Goal: Find specific page/section

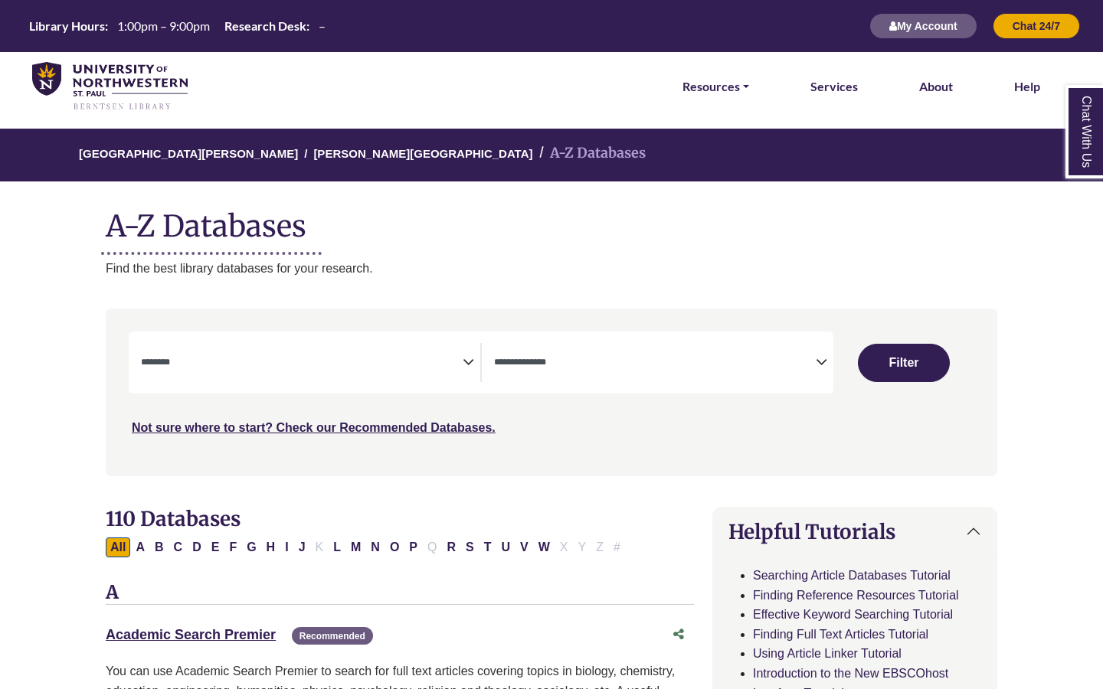
select select "Database Subject Filter"
select select "Database Types Filter"
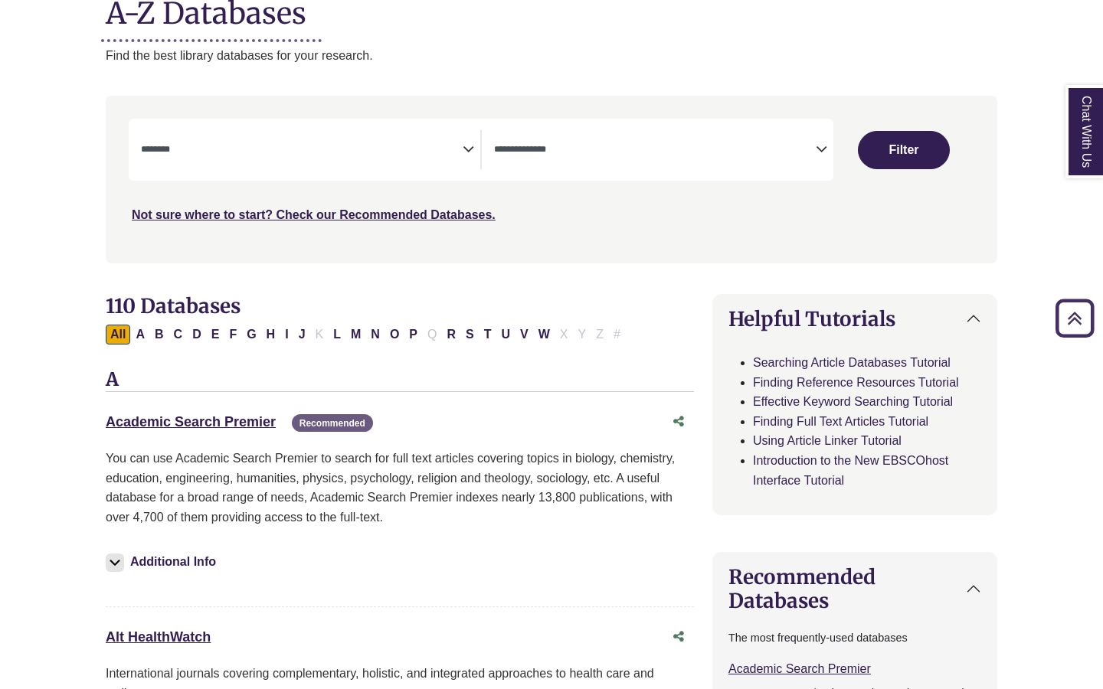
scroll to position [214, 0]
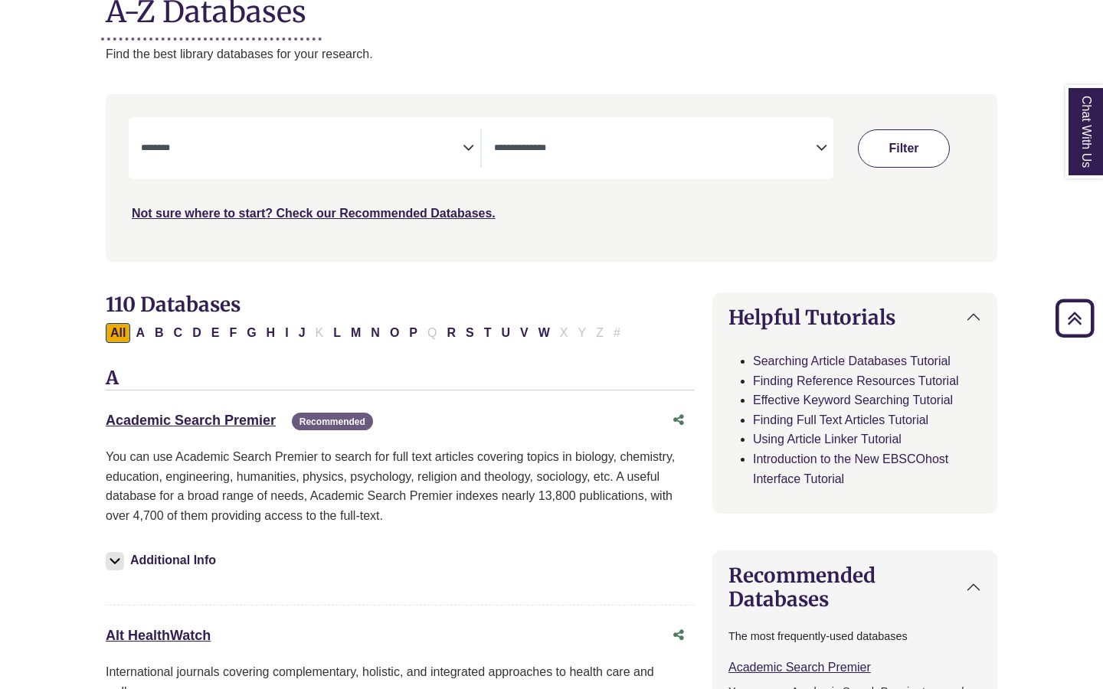
click at [893, 141] on button "Filter" at bounding box center [904, 148] width 92 height 38
select select "Database Subject Filter"
select select "Database Types Filter"
click at [293, 139] on span "Search filters" at bounding box center [302, 145] width 322 height 13
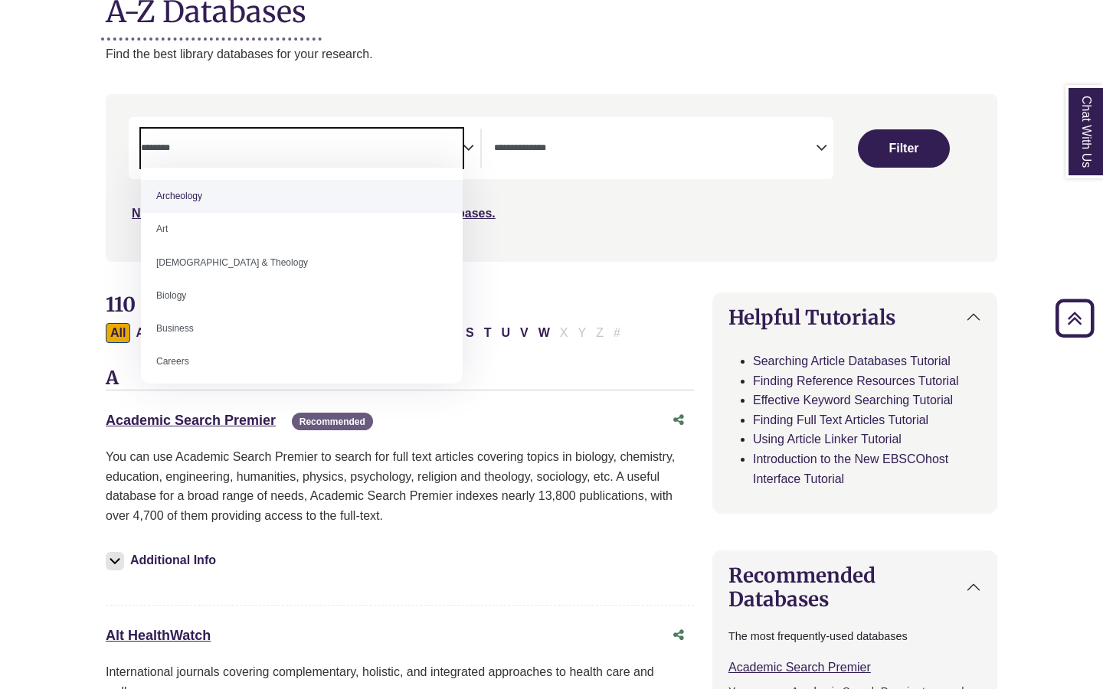
click at [294, 139] on span "Search filters" at bounding box center [302, 145] width 322 height 13
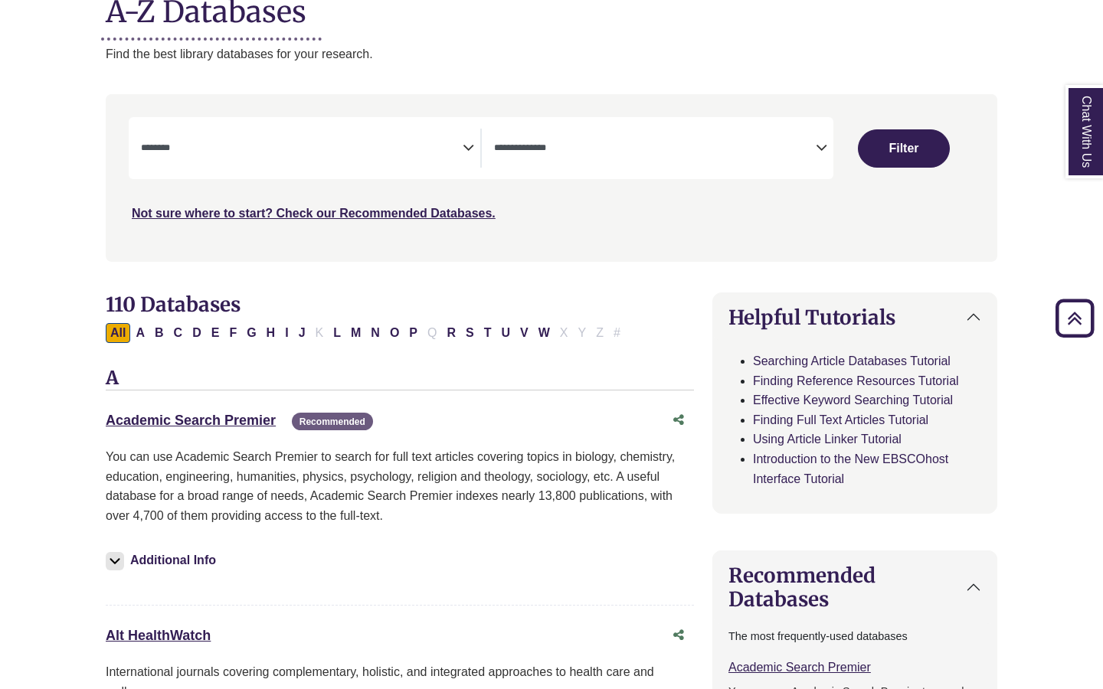
click at [725, 44] on p "Find the best library databases for your research." at bounding box center [551, 54] width 891 height 20
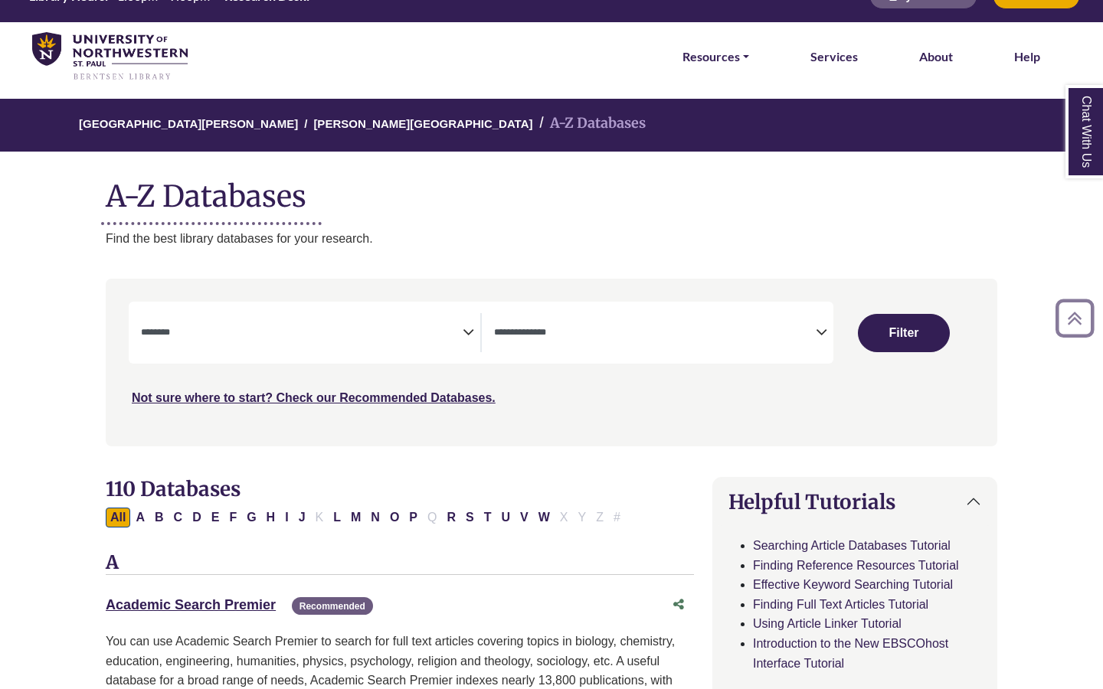
scroll to position [0, 0]
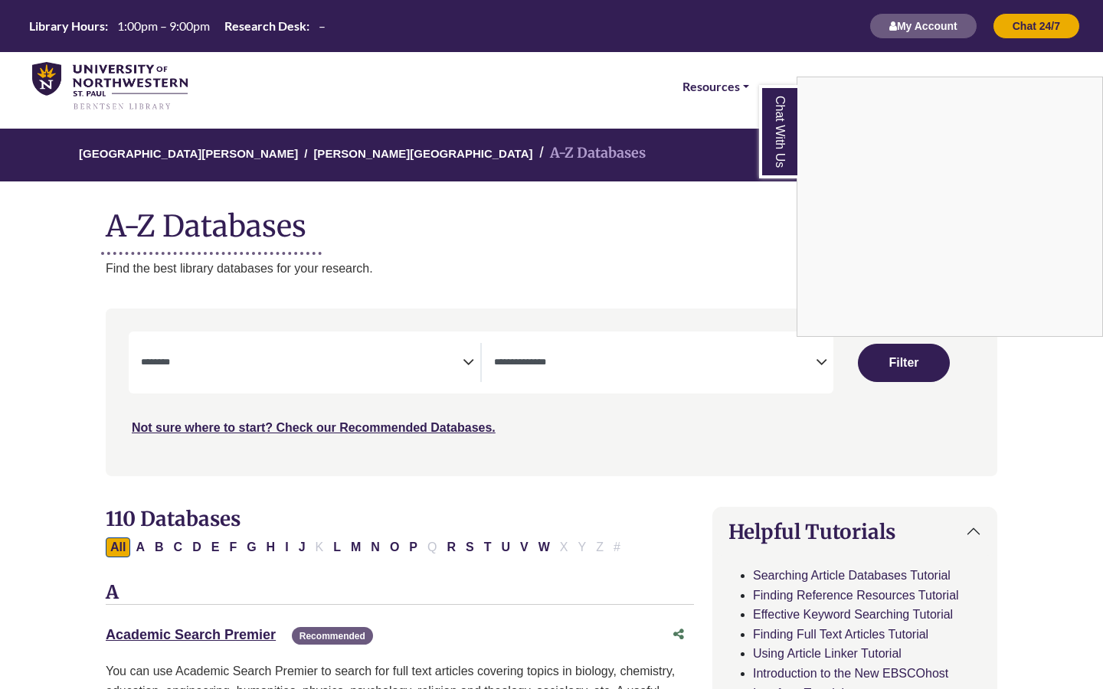
click at [693, 116] on div "Chat With Us" at bounding box center [551, 344] width 1103 height 689
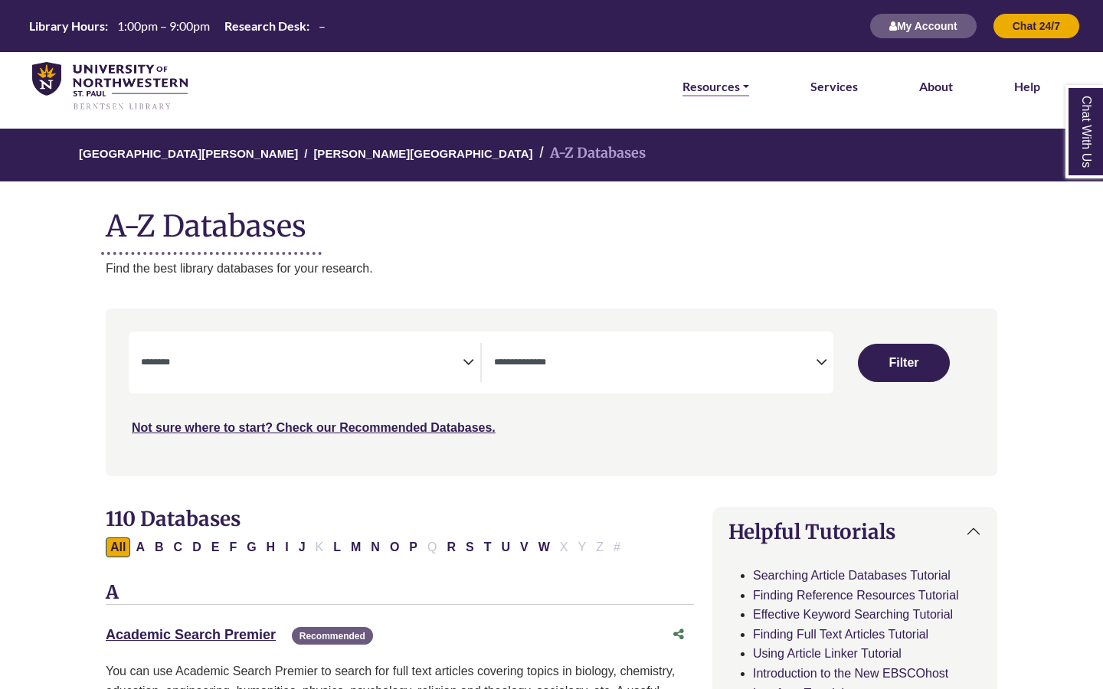
click at [721, 90] on link "Resources" at bounding box center [715, 87] width 67 height 20
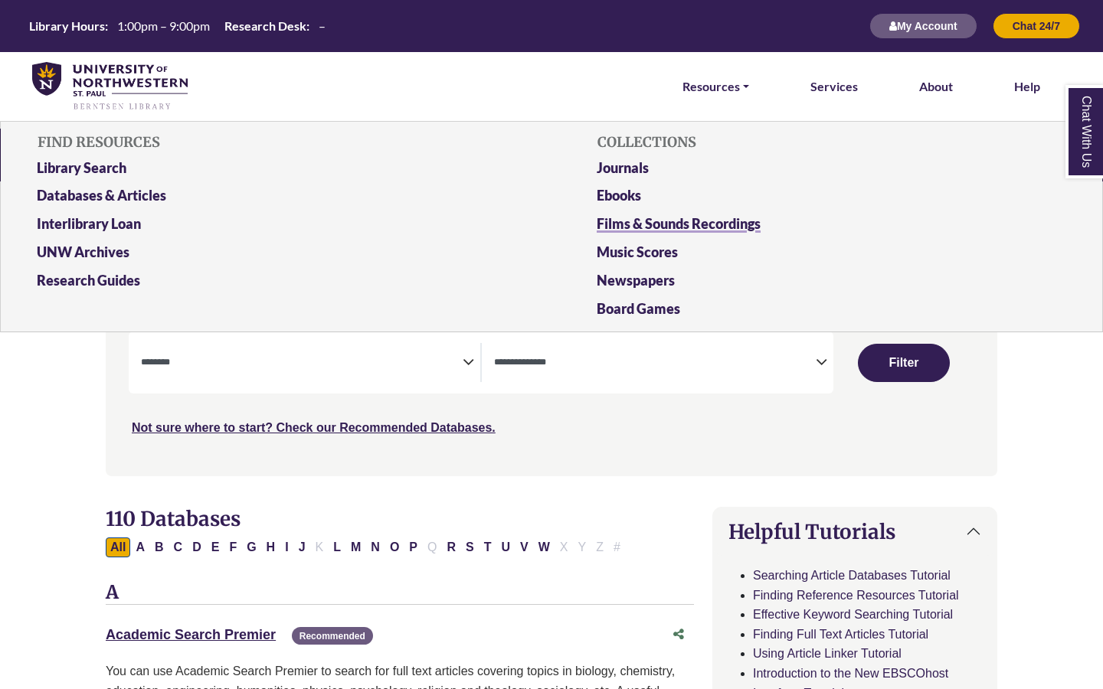
click at [694, 230] on link "Films & Sounds Recordings" at bounding box center [831, 227] width 492 height 28
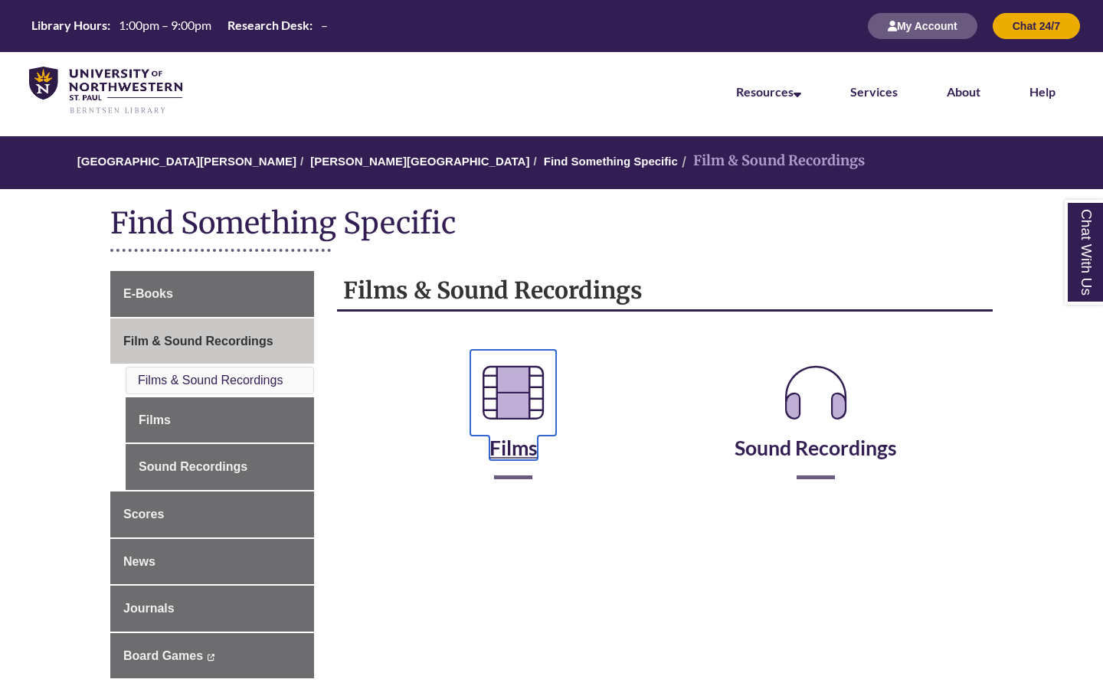
click at [524, 387] on icon at bounding box center [513, 393] width 86 height 86
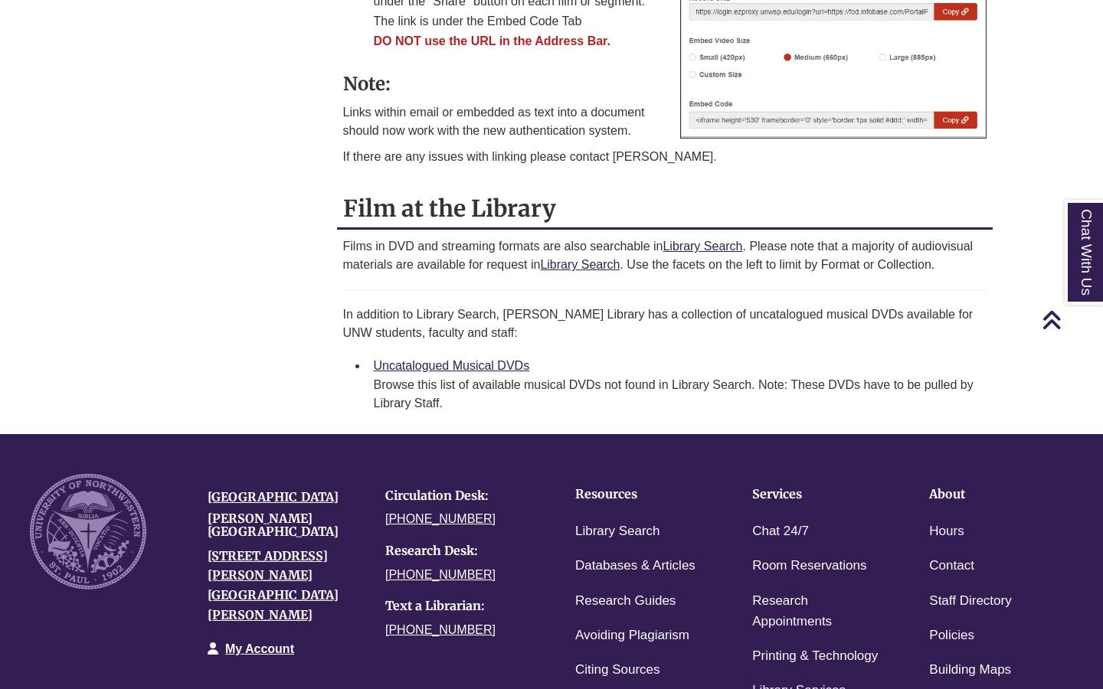
scroll to position [858, 0]
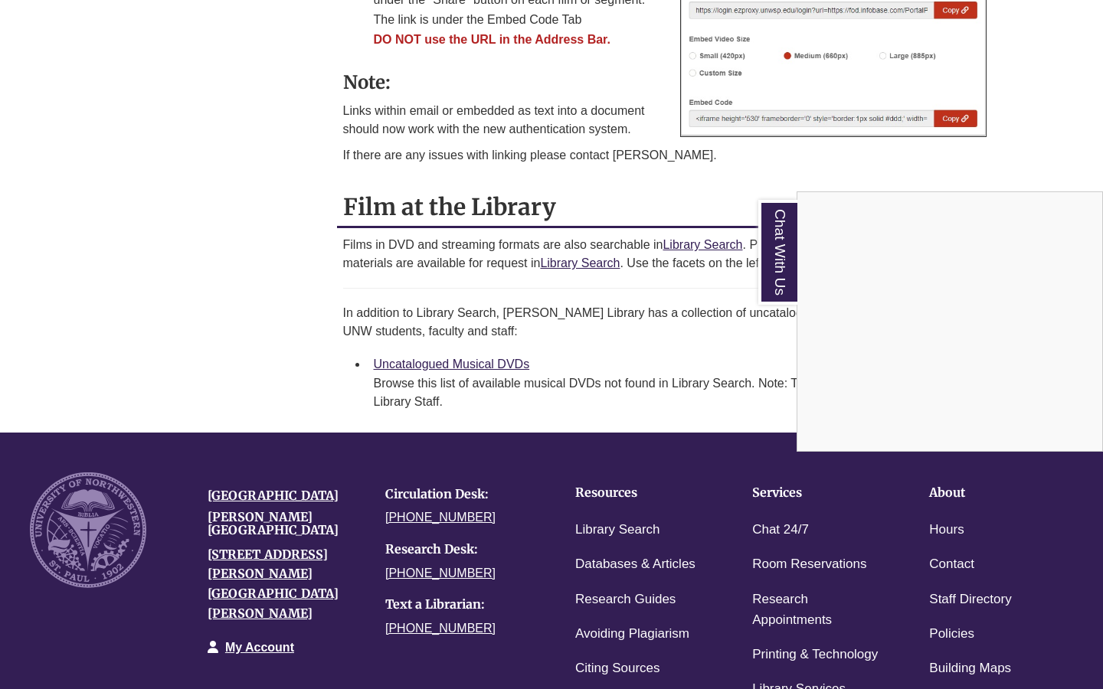
click at [481, 359] on div "Chat With Us" at bounding box center [551, 344] width 1103 height 689
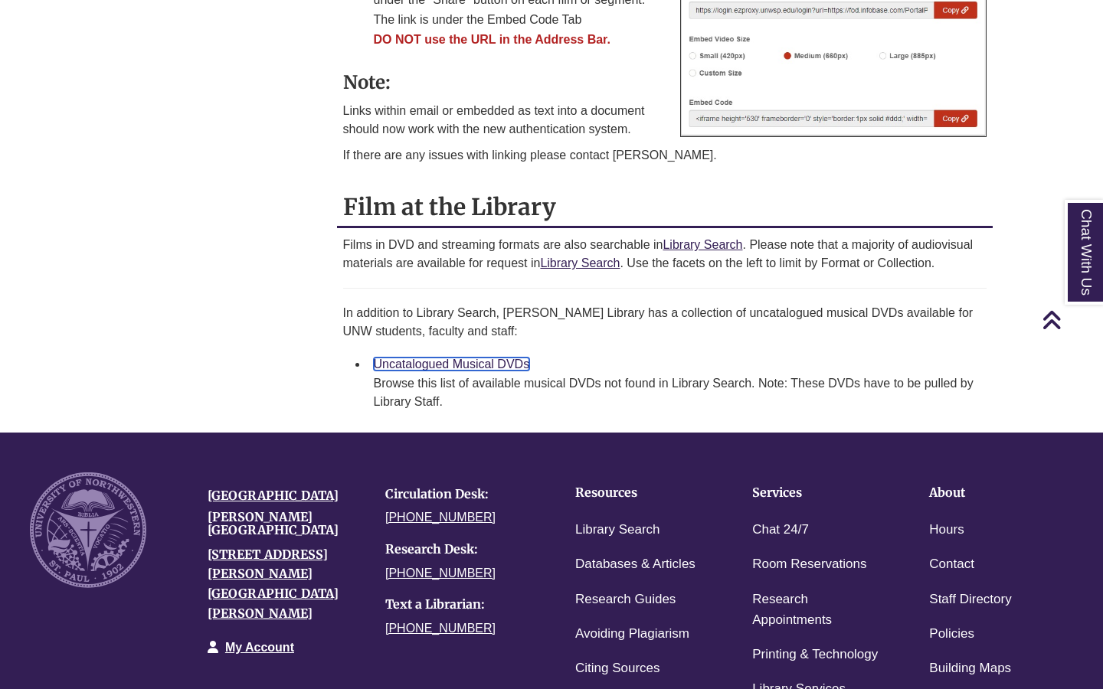
click at [481, 361] on link "Uncatalogued Musical DVDs" at bounding box center [452, 364] width 156 height 13
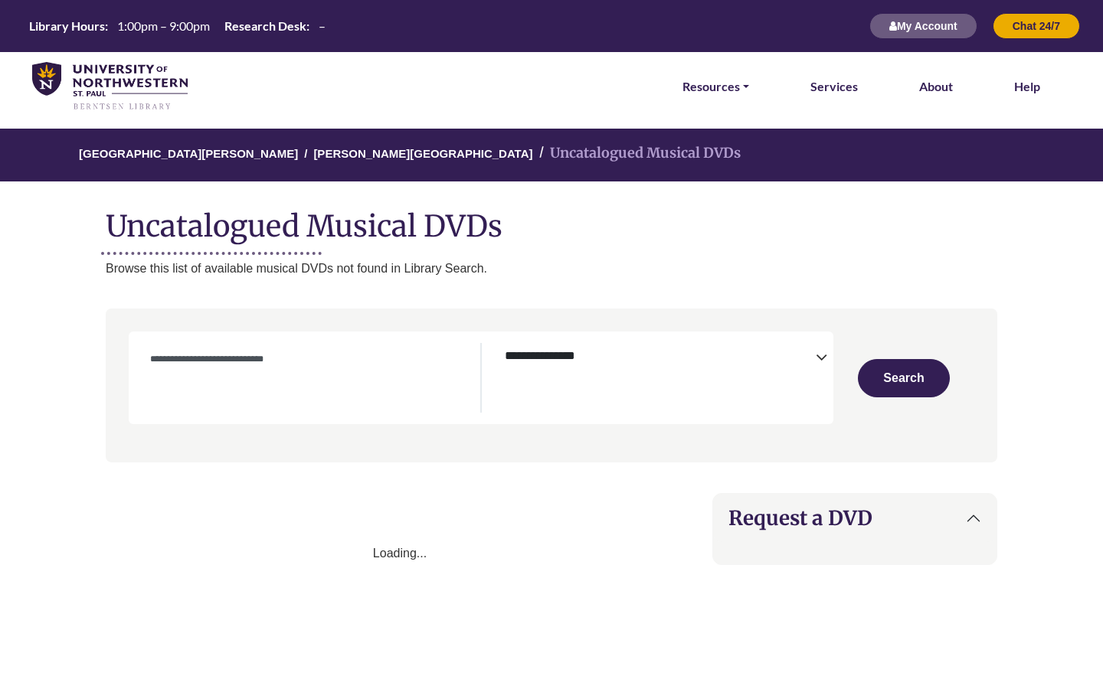
select select "Database Subject Filter"
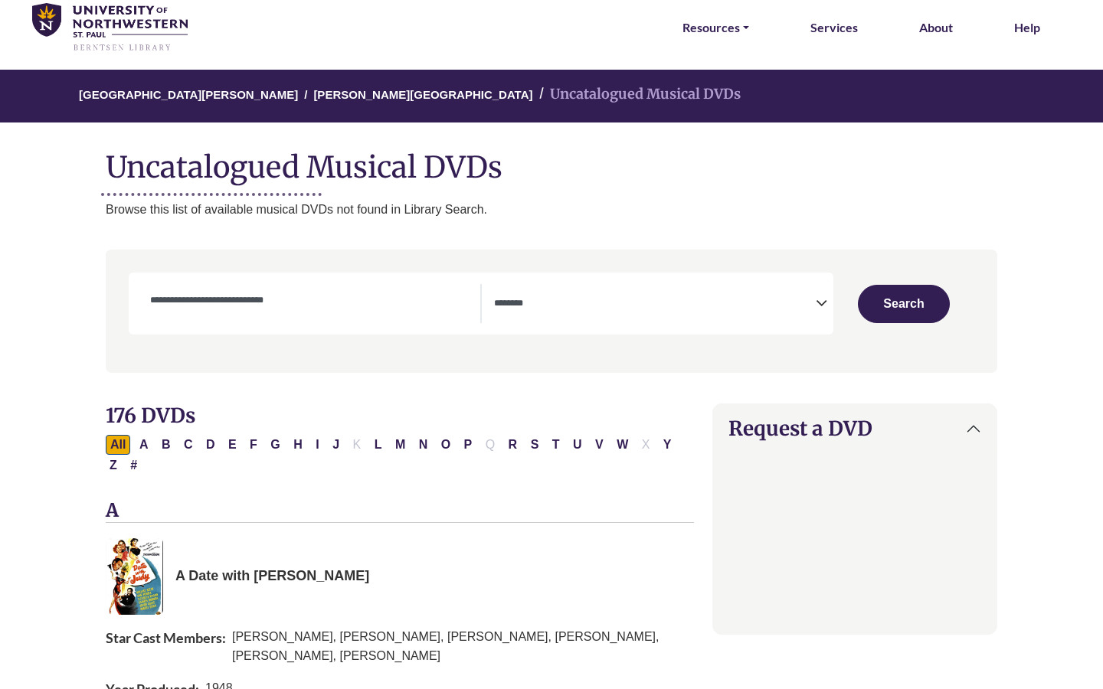
scroll to position [61, 0]
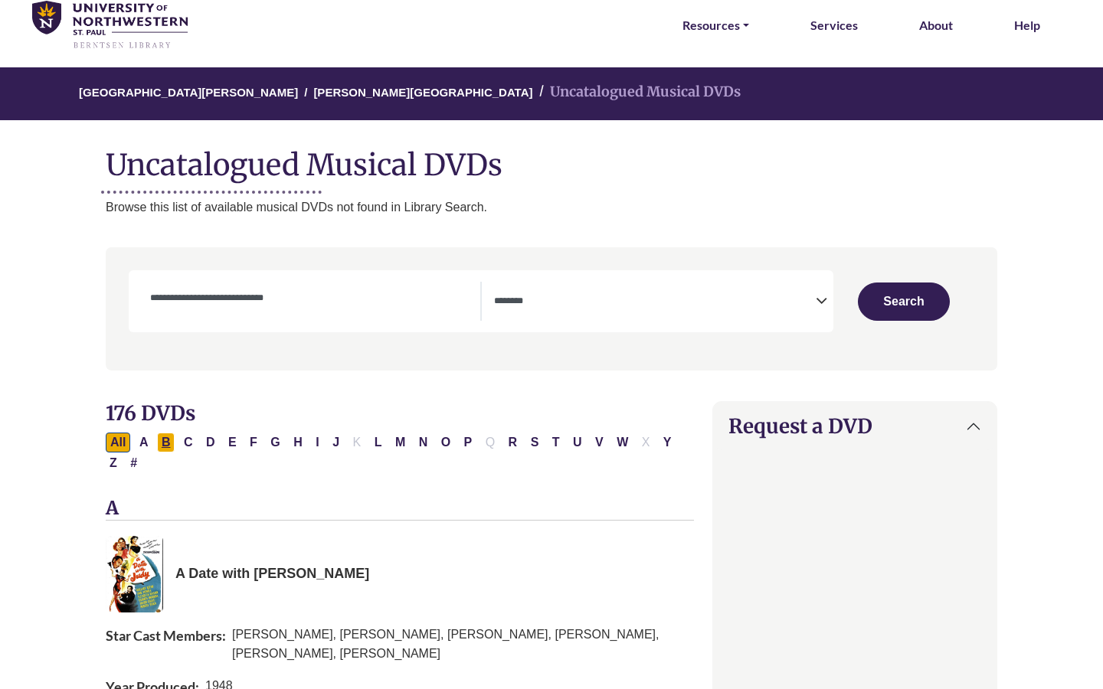
click at [166, 444] on button "B" at bounding box center [166, 443] width 18 height 20
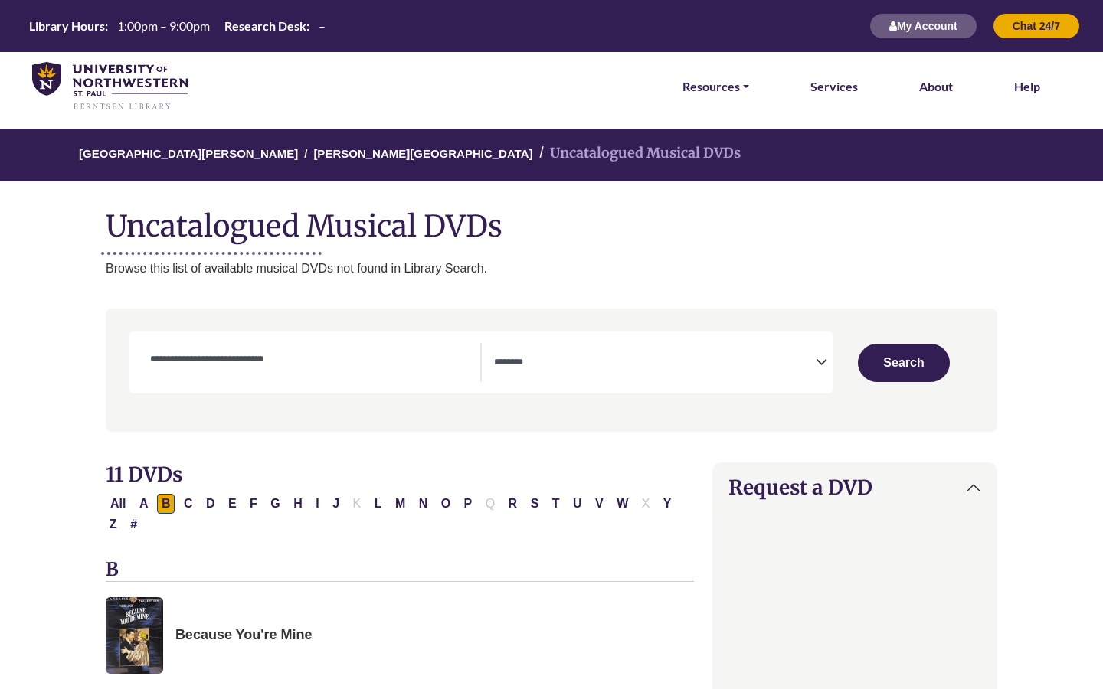
click at [666, 523] on div "All A B C D E F G H I J K L M N O P Q R S T U V W X Y Z #" at bounding box center [400, 512] width 588 height 41
